Goal: Transaction & Acquisition: Book appointment/travel/reservation

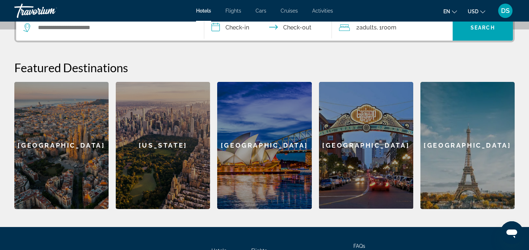
scroll to position [188, 0]
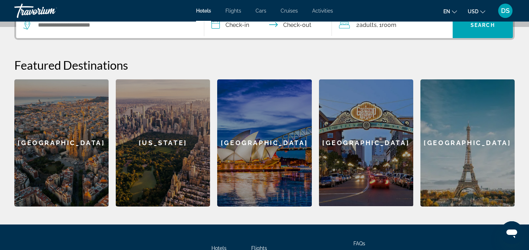
click at [175, 146] on div "[US_STATE]" at bounding box center [163, 142] width 94 height 127
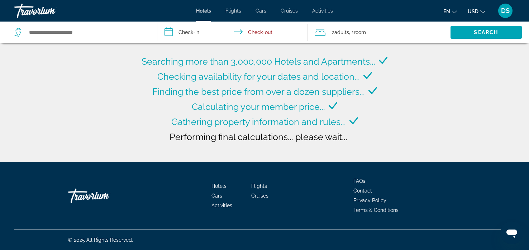
type input "**********"
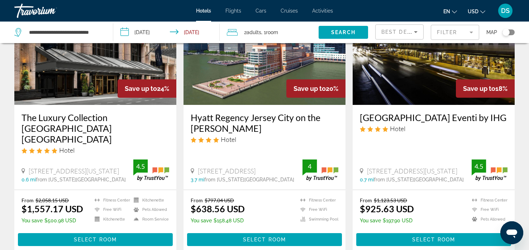
scroll to position [877, 0]
